Goal: Book appointment/travel/reservation

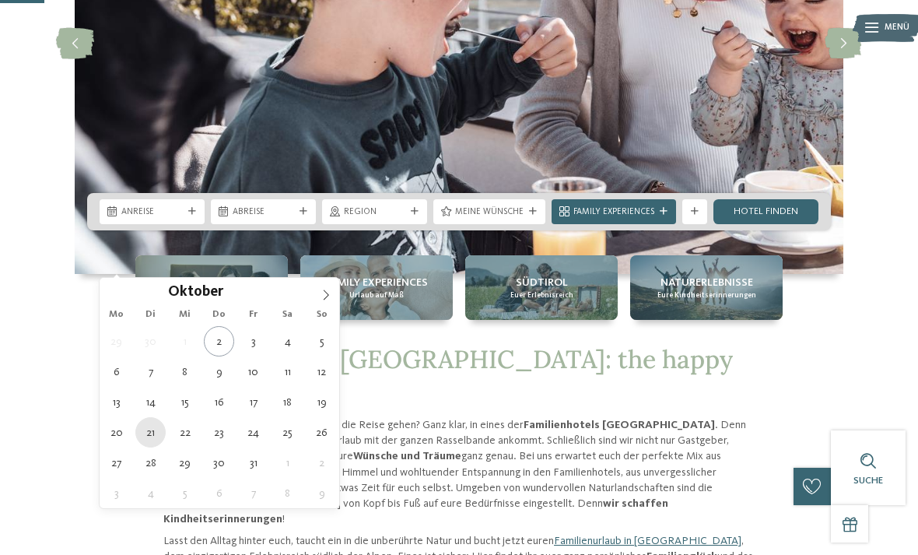
type div "[DATE]"
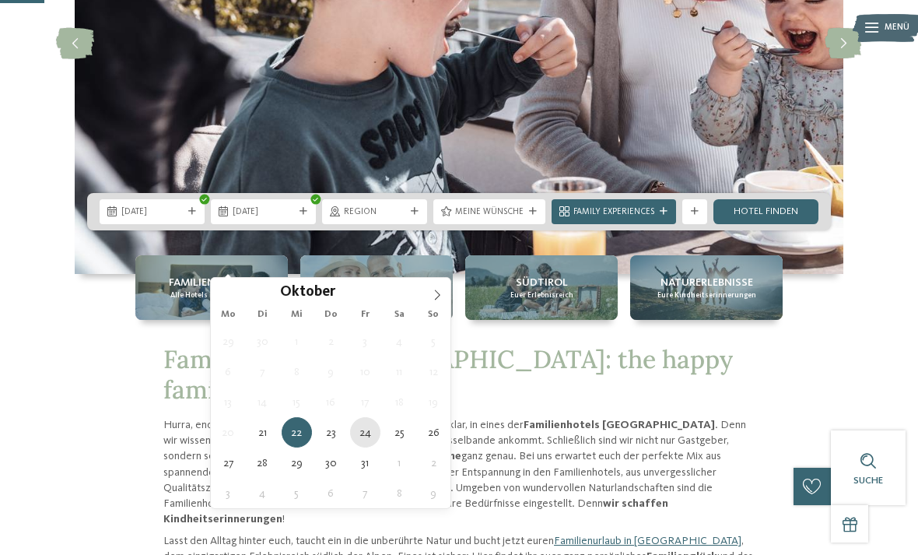
type div "[DATE]"
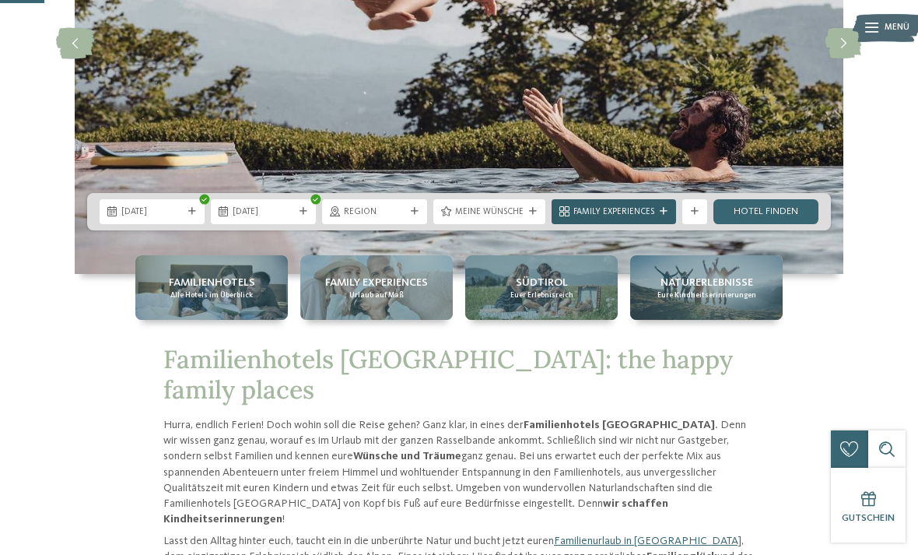
click at [617, 219] on span "Family Experiences" at bounding box center [613, 212] width 81 height 12
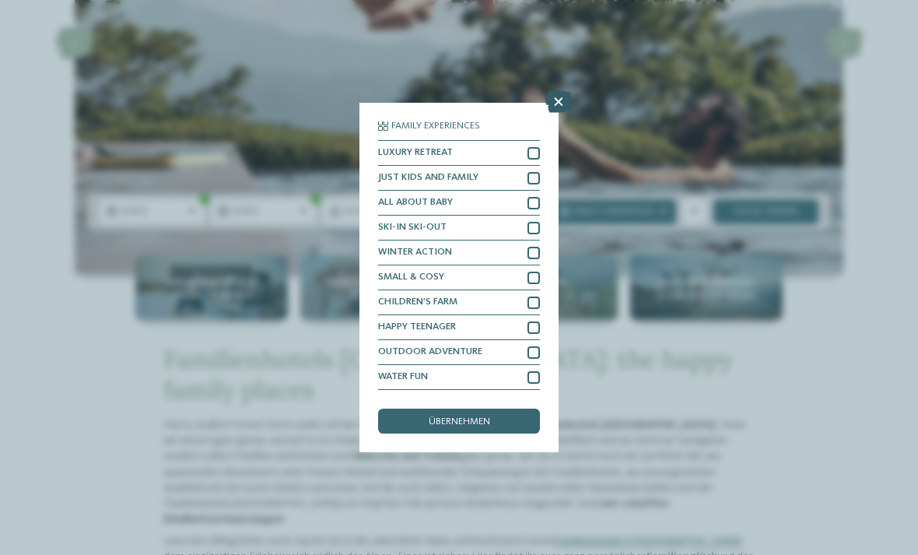
click at [563, 91] on icon at bounding box center [558, 102] width 26 height 22
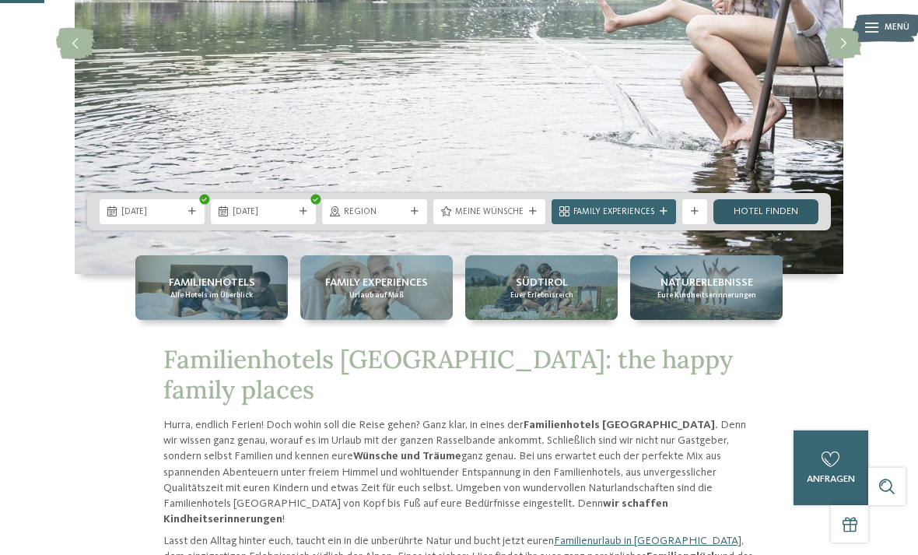
click at [789, 224] on link "Hotel finden" at bounding box center [765, 211] width 105 height 25
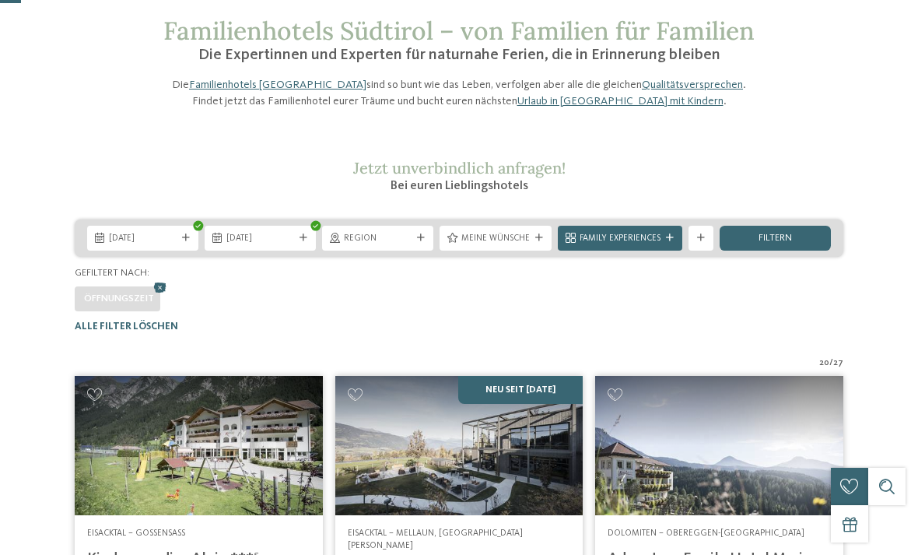
scroll to position [75, 0]
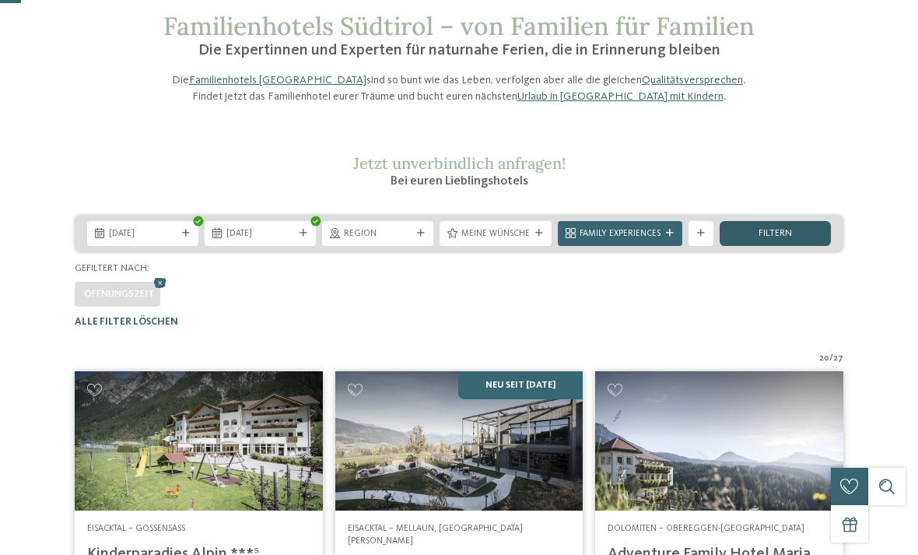
click at [812, 246] on div "filtern" at bounding box center [775, 233] width 111 height 25
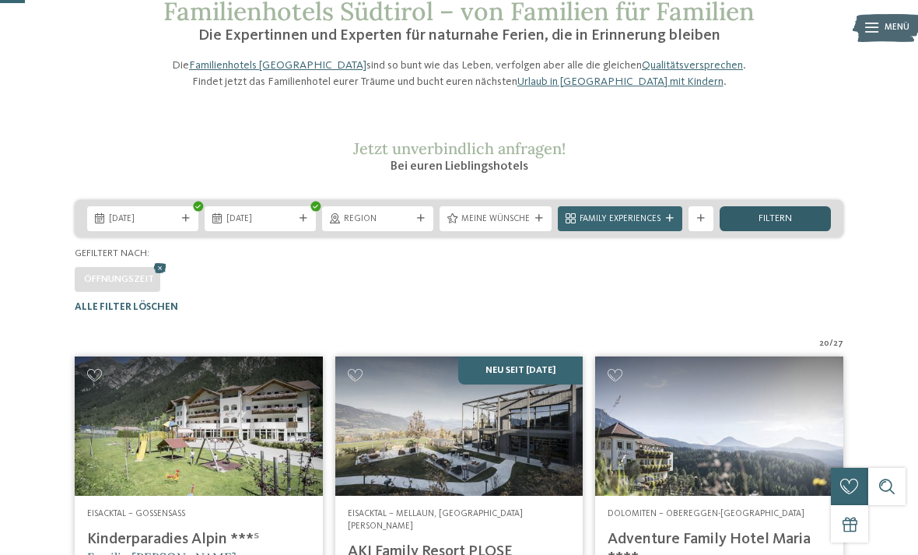
scroll to position [89, 0]
click at [535, 223] on icon at bounding box center [539, 219] width 8 height 8
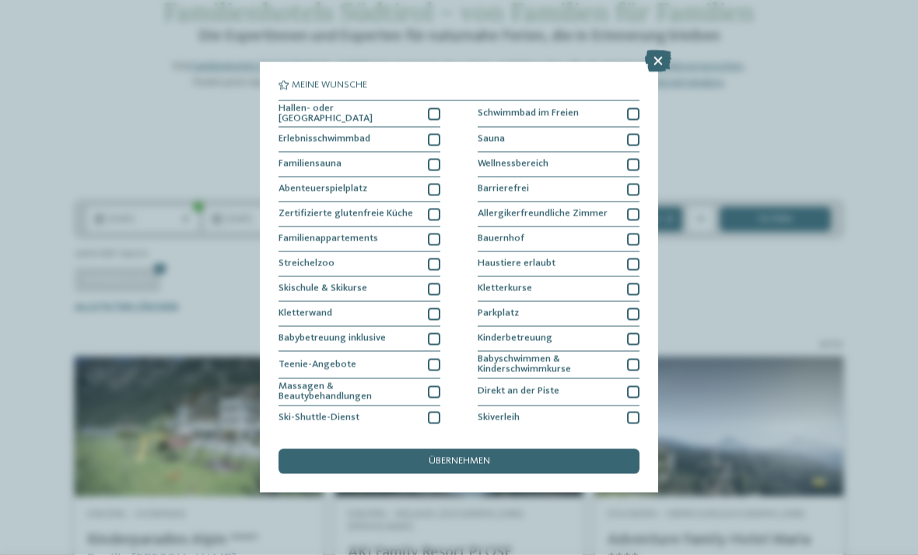
scroll to position [90, 0]
click at [657, 59] on icon at bounding box center [658, 62] width 26 height 22
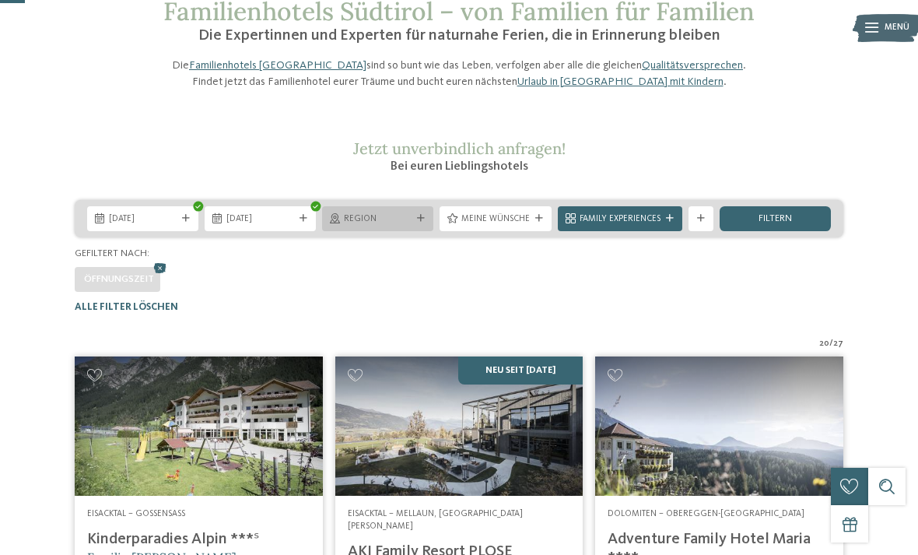
click at [415, 222] on div at bounding box center [421, 219] width 12 height 8
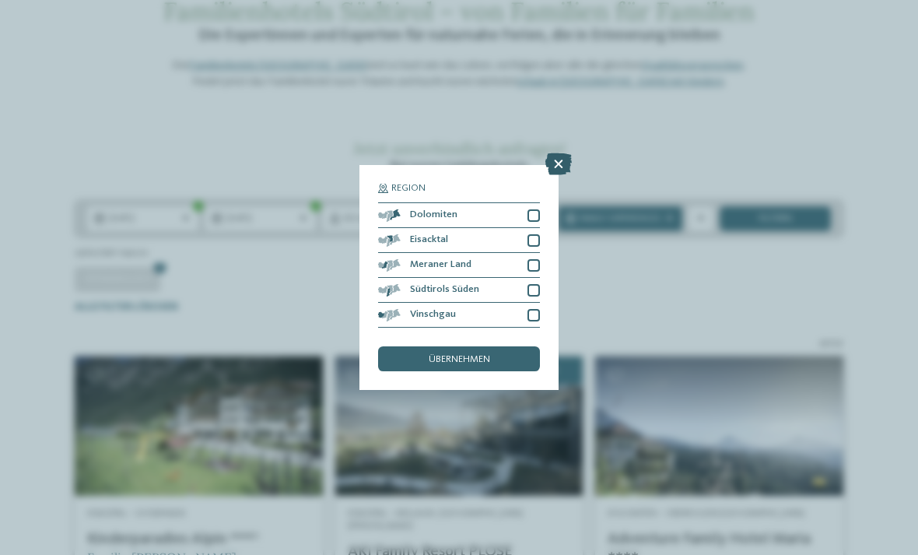
click at [556, 153] on div at bounding box center [558, 164] width 26 height 23
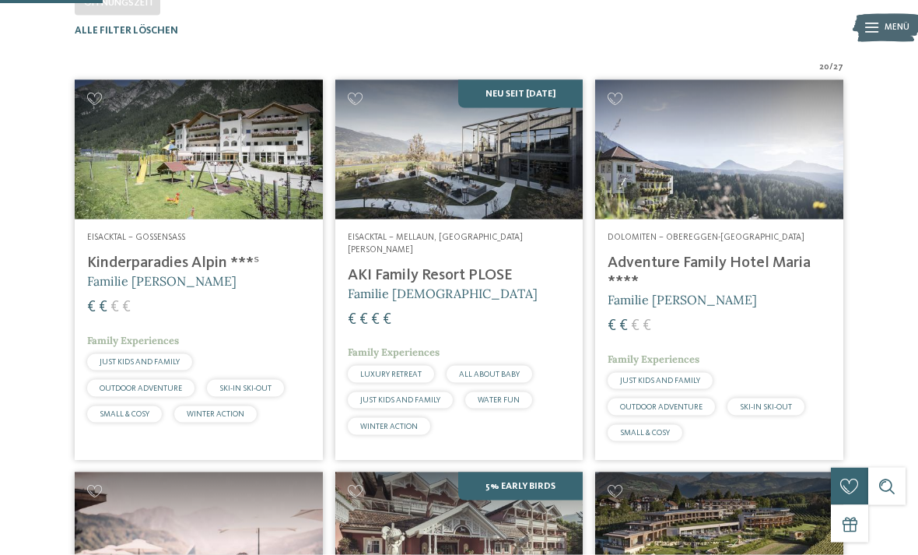
scroll to position [367, 0]
click at [672, 290] on h4 "Adventure Family Hotel Maria ****" at bounding box center [719, 271] width 223 height 37
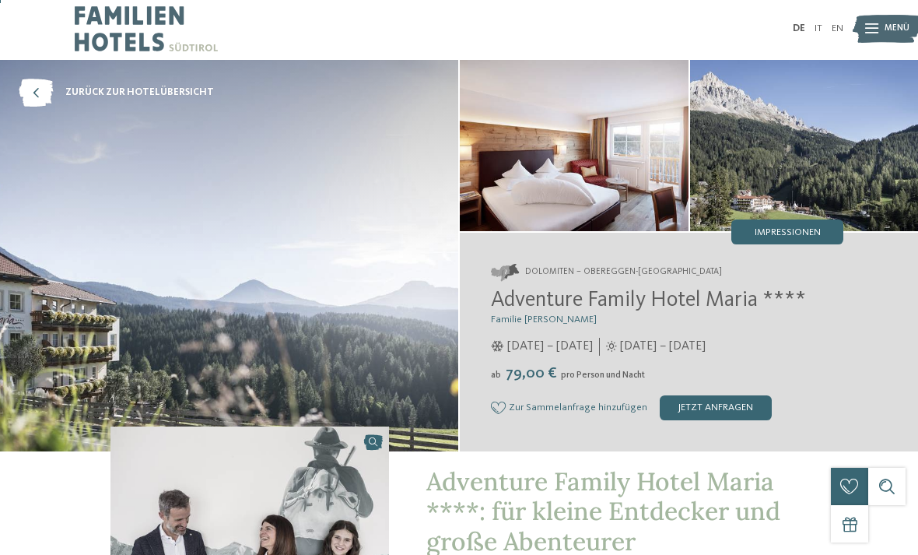
scroll to position [5, 0]
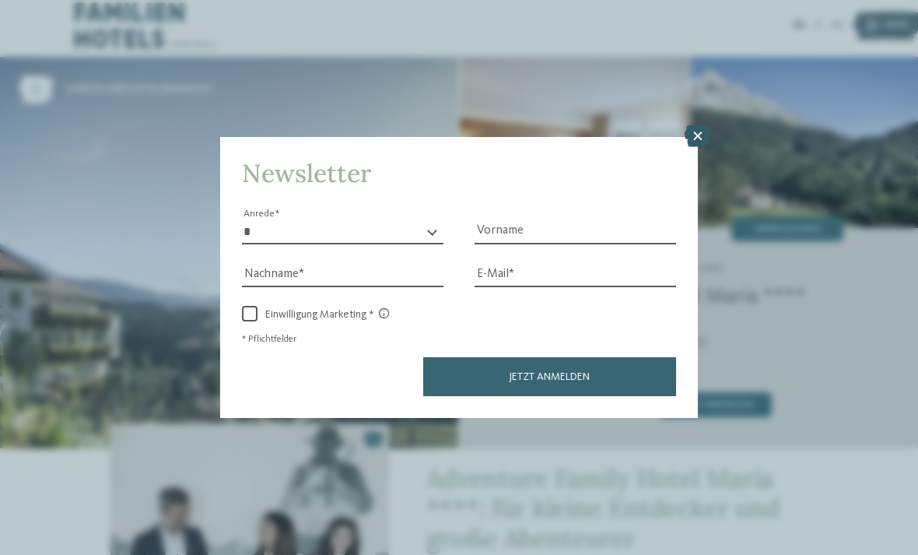
click at [700, 125] on icon at bounding box center [698, 136] width 26 height 22
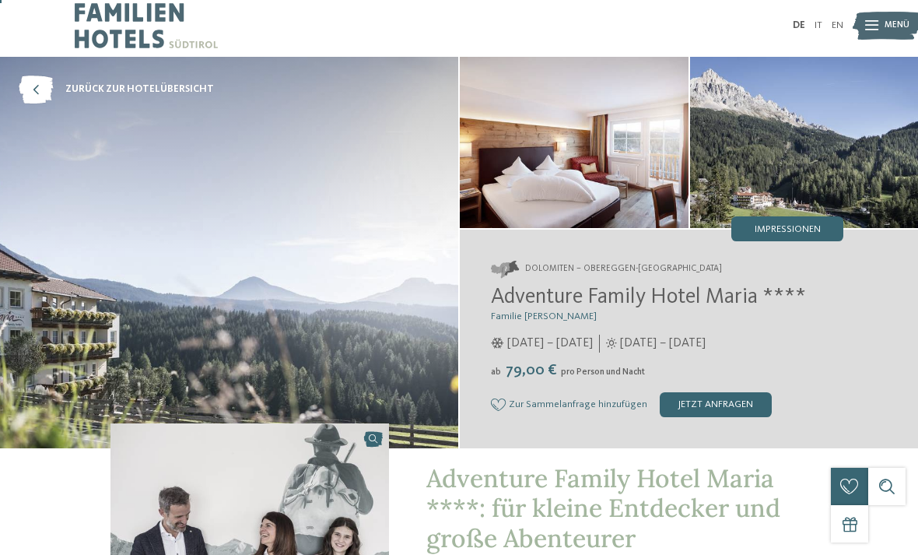
scroll to position [5, 0]
